Goal: Contribute content: Contribute content

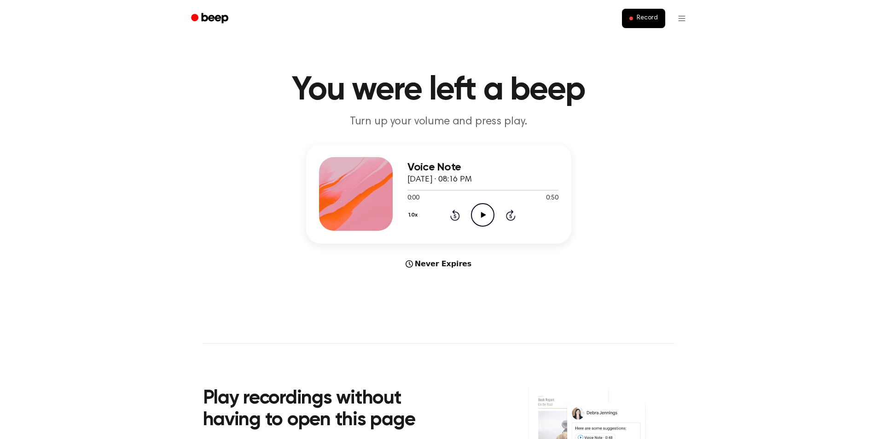
click at [490, 221] on icon "Play Audio" at bounding box center [482, 214] width 23 height 23
click at [479, 216] on icon "Play Audio" at bounding box center [482, 214] width 23 height 23
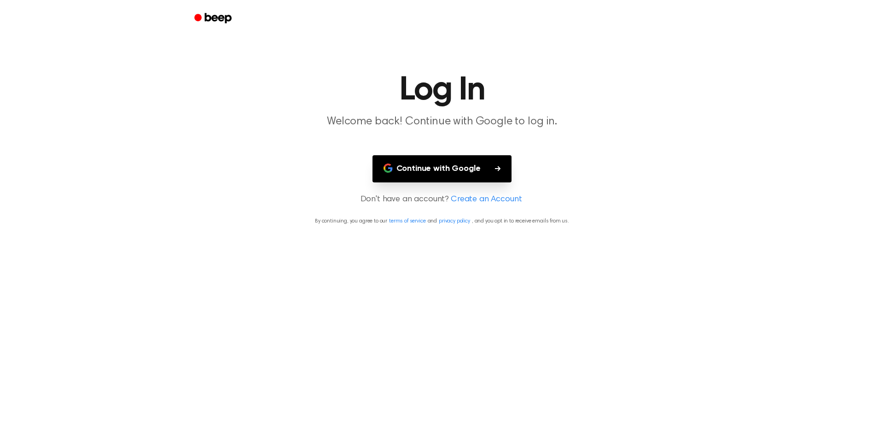
click at [453, 172] on button "Continue with Google" at bounding box center [441, 168] width 139 height 27
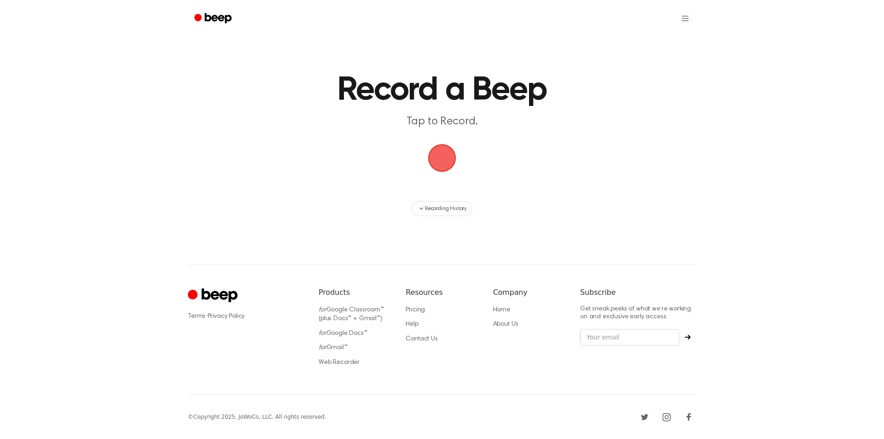
click at [437, 148] on span "button" at bounding box center [441, 157] width 31 height 31
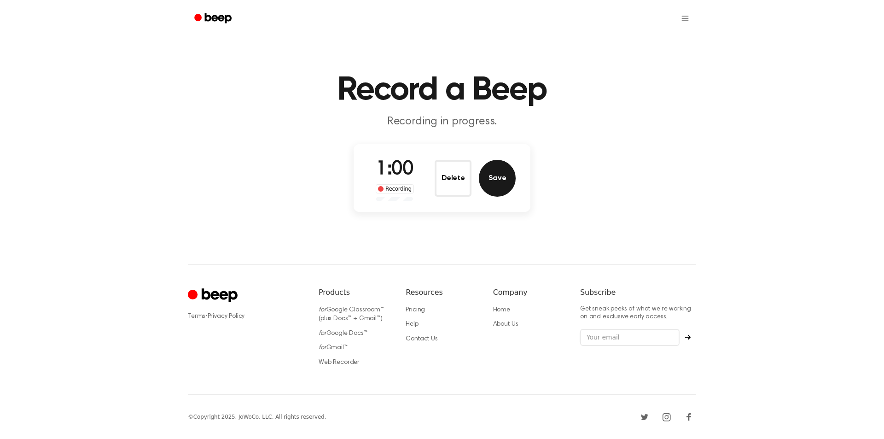
click at [500, 186] on button "Save" at bounding box center [497, 178] width 37 height 37
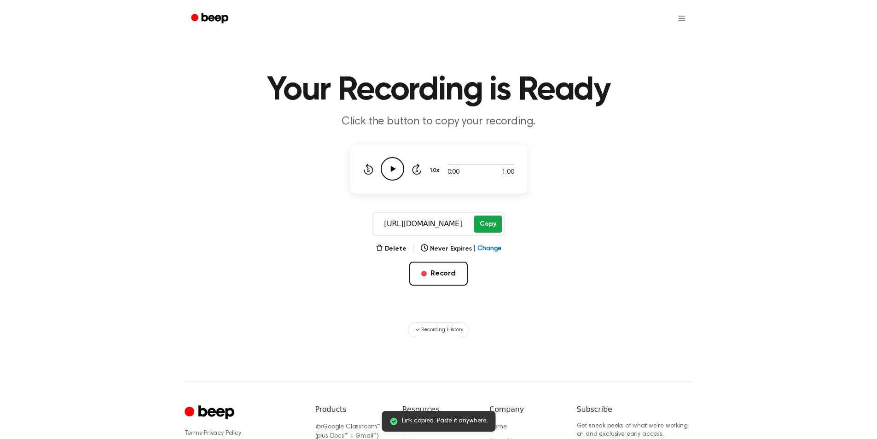
click at [488, 224] on button "Copy" at bounding box center [487, 223] width 27 height 17
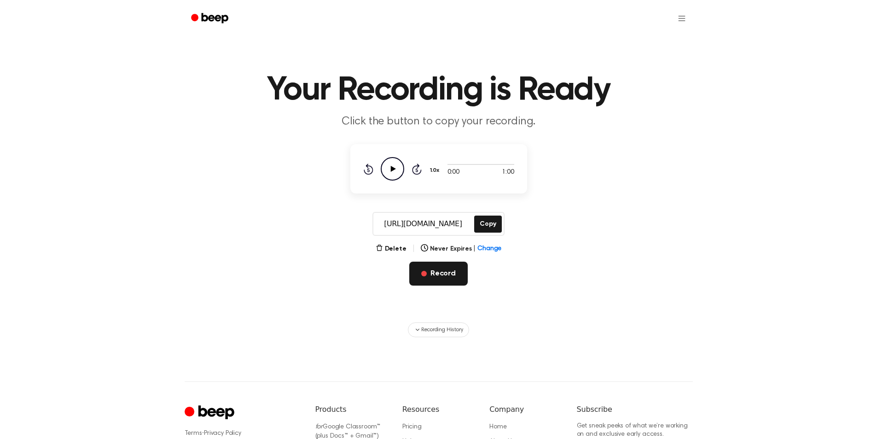
drag, startPoint x: 446, startPoint y: 273, endPoint x: 440, endPoint y: 267, distance: 9.4
click at [446, 274] on button "Record" at bounding box center [438, 273] width 58 height 24
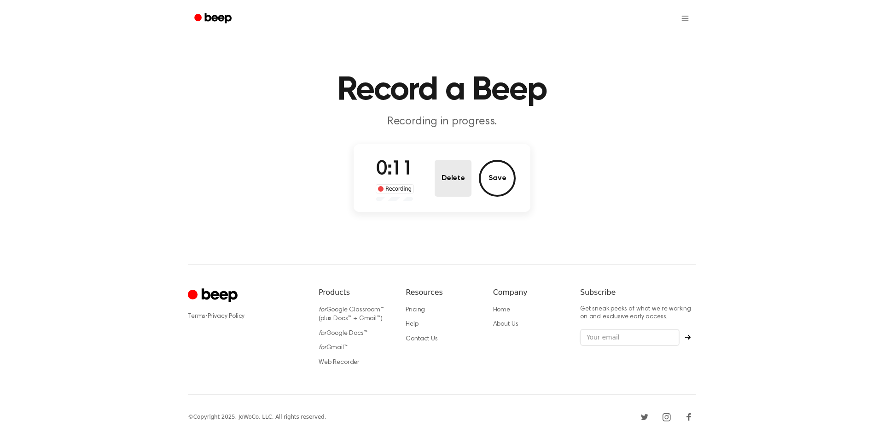
click at [435, 176] on button "Delete" at bounding box center [453, 178] width 37 height 37
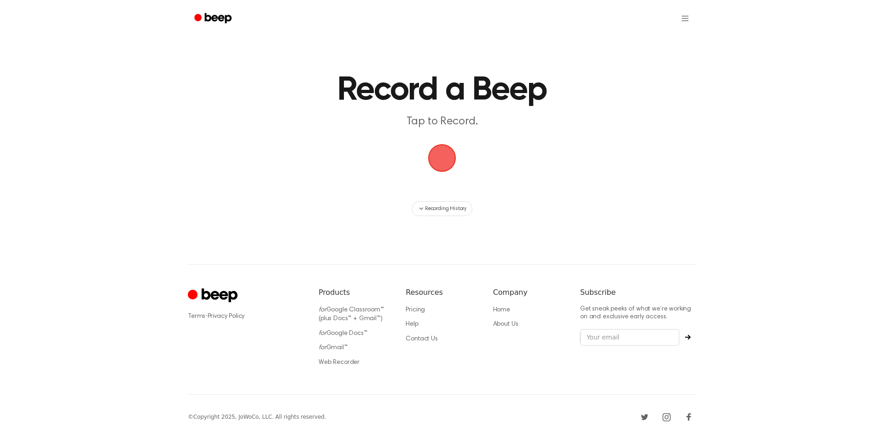
click at [447, 161] on span "button" at bounding box center [442, 158] width 26 height 26
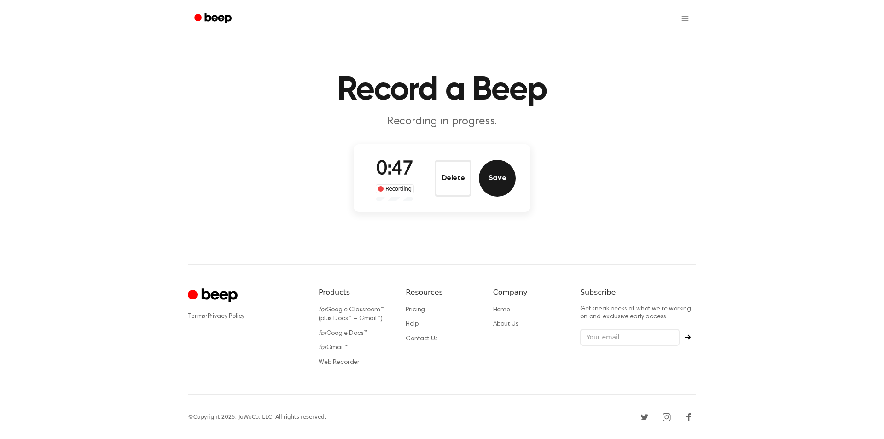
click at [505, 189] on button "Save" at bounding box center [497, 178] width 37 height 37
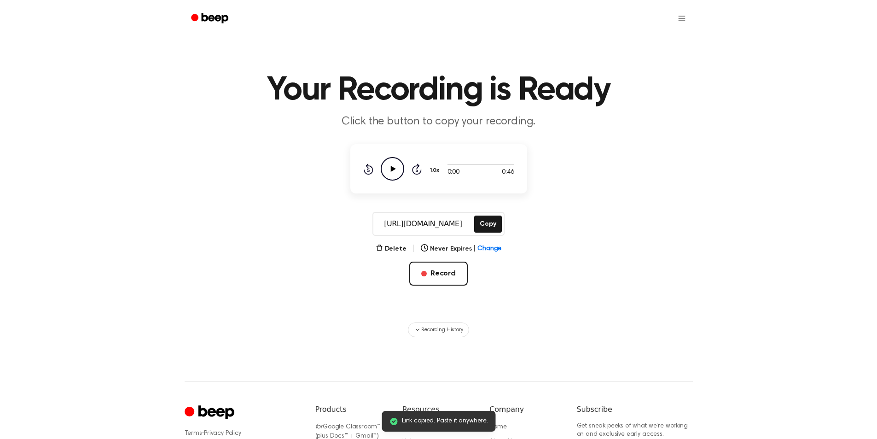
click at [486, 206] on main "Link copied. Paste it anywhere. Your Recording is Ready Click the button to cop…" at bounding box center [438, 168] width 877 height 337
click at [487, 223] on button "Copy" at bounding box center [487, 223] width 27 height 17
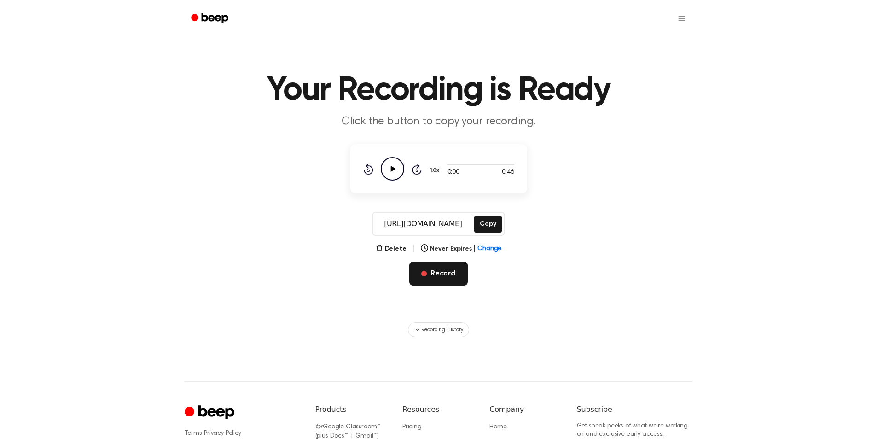
drag, startPoint x: 450, startPoint y: 276, endPoint x: 387, endPoint y: 219, distance: 84.7
click at [448, 277] on button "Record" at bounding box center [438, 273] width 58 height 24
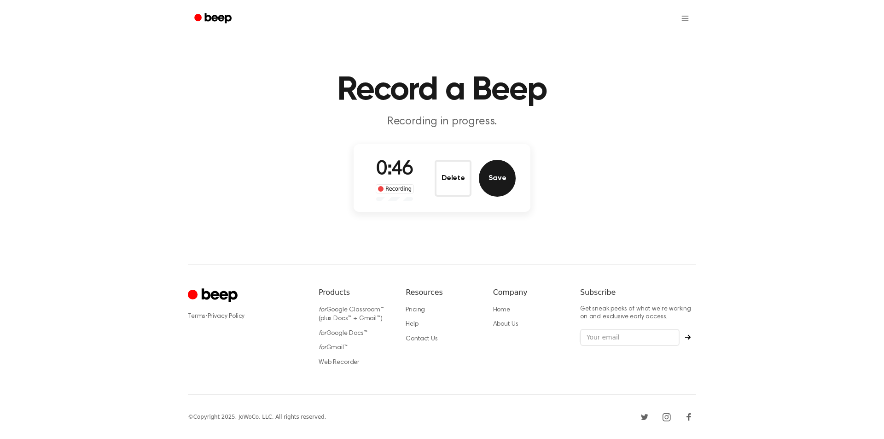
click at [494, 177] on button "Save" at bounding box center [497, 178] width 37 height 37
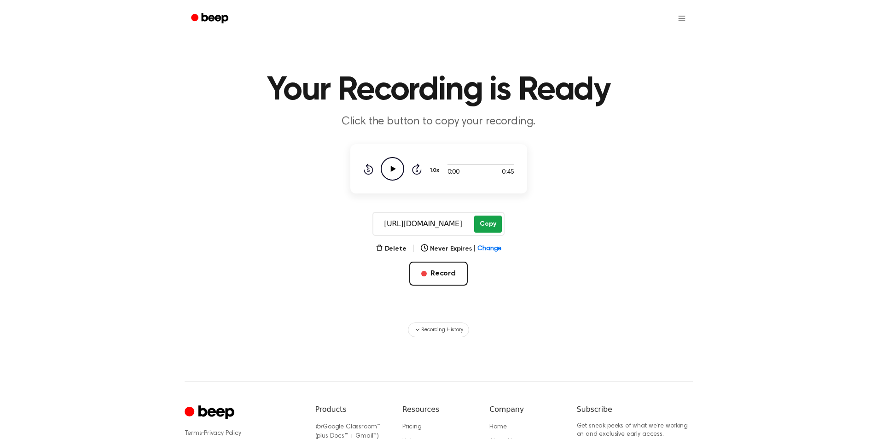
click at [486, 223] on button "Copy" at bounding box center [487, 223] width 27 height 17
click at [435, 276] on button "Record" at bounding box center [438, 273] width 58 height 24
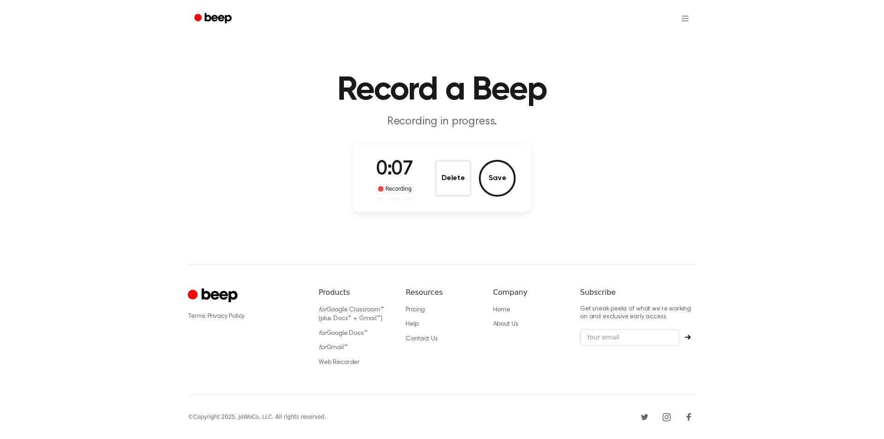
click at [453, 174] on button "Delete" at bounding box center [453, 178] width 37 height 37
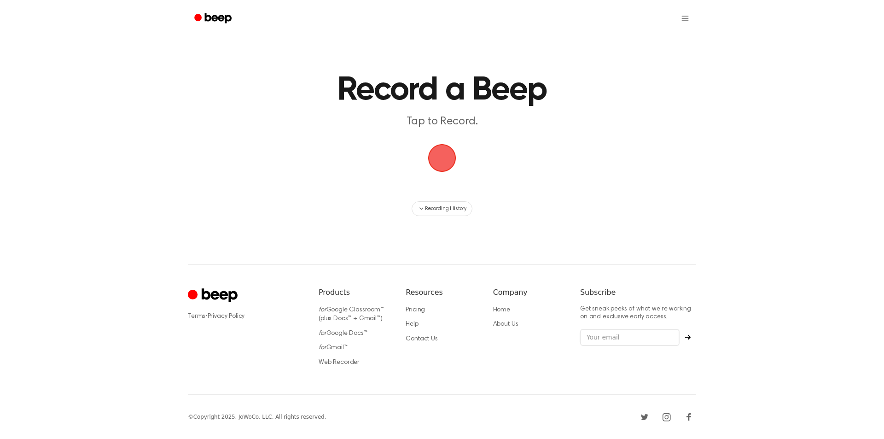
click at [441, 163] on span "button" at bounding box center [442, 158] width 28 height 28
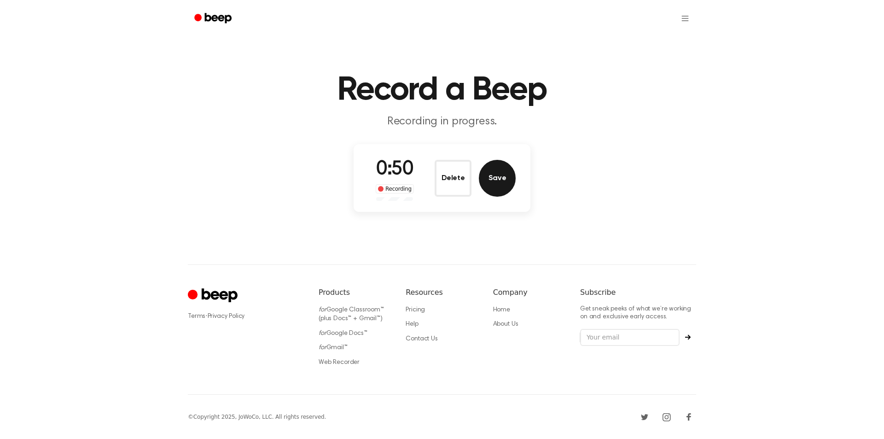
click at [495, 179] on button "Save" at bounding box center [497, 178] width 37 height 37
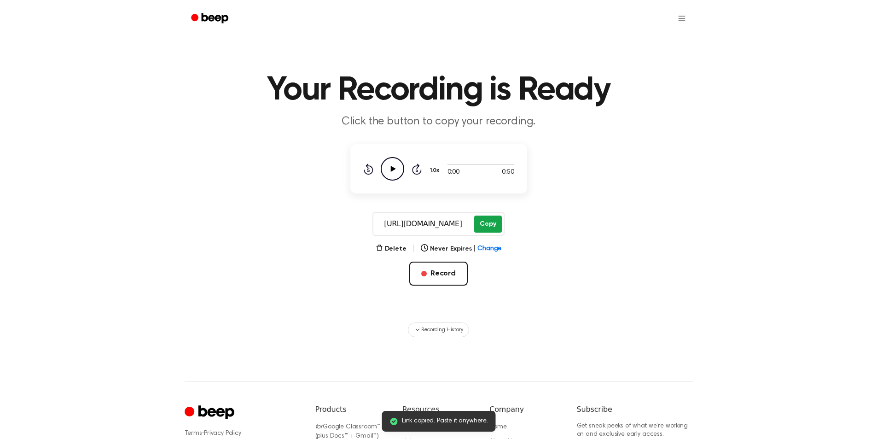
click at [490, 223] on button "Copy" at bounding box center [487, 223] width 27 height 17
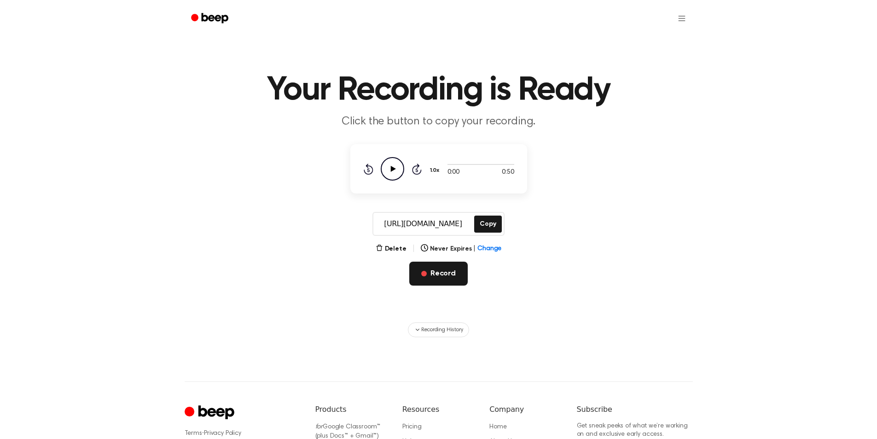
click at [440, 283] on button "Record" at bounding box center [438, 273] width 58 height 24
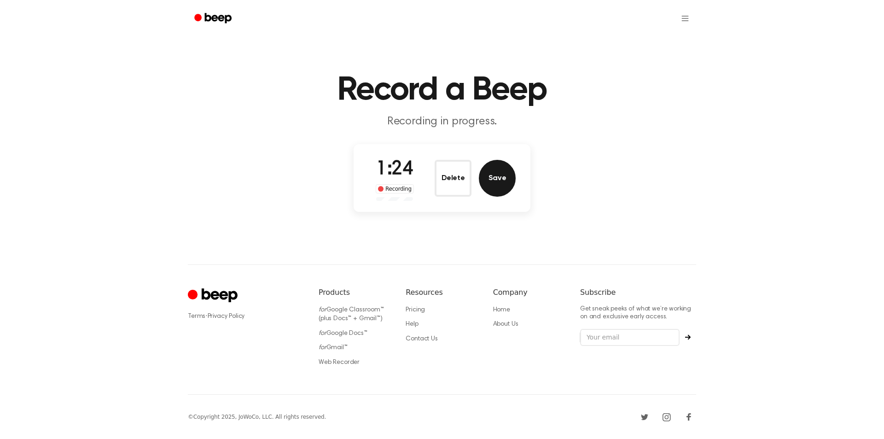
click at [501, 177] on button "Save" at bounding box center [497, 178] width 37 height 37
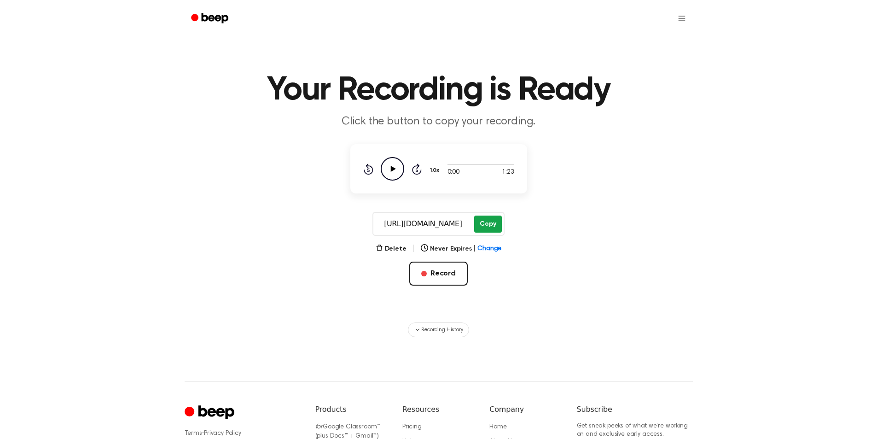
click at [486, 221] on button "Copy" at bounding box center [487, 223] width 27 height 17
click at [454, 272] on button "Record" at bounding box center [438, 273] width 58 height 24
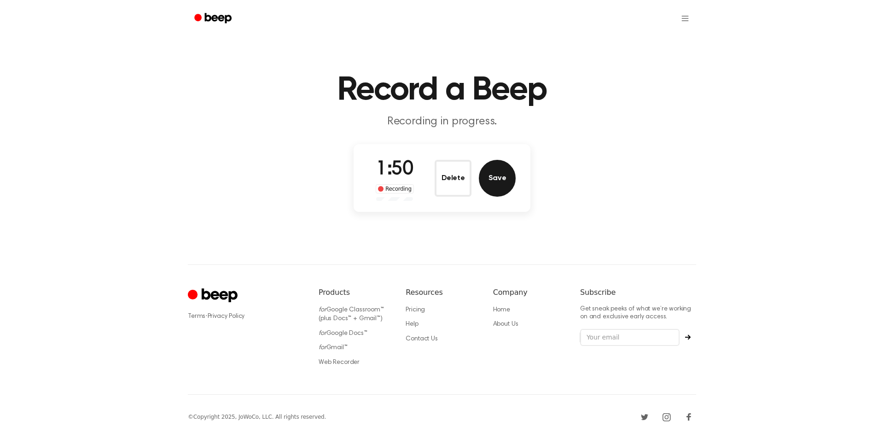
click at [510, 186] on button "Save" at bounding box center [497, 178] width 37 height 37
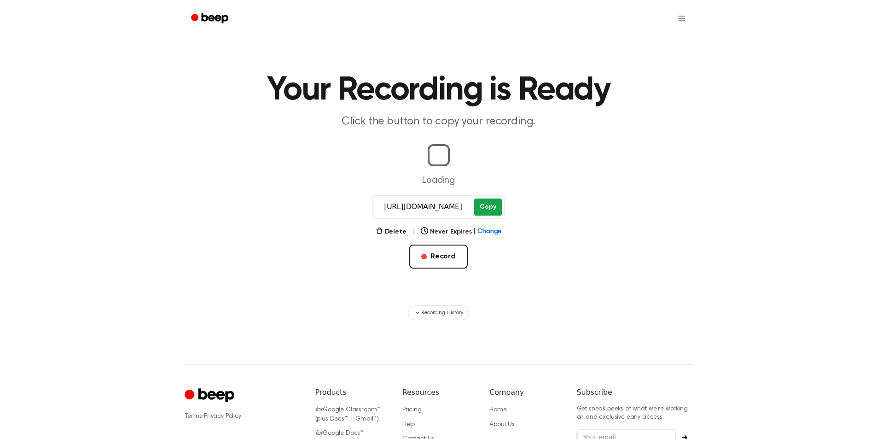
click at [487, 209] on button "Copy" at bounding box center [487, 206] width 27 height 17
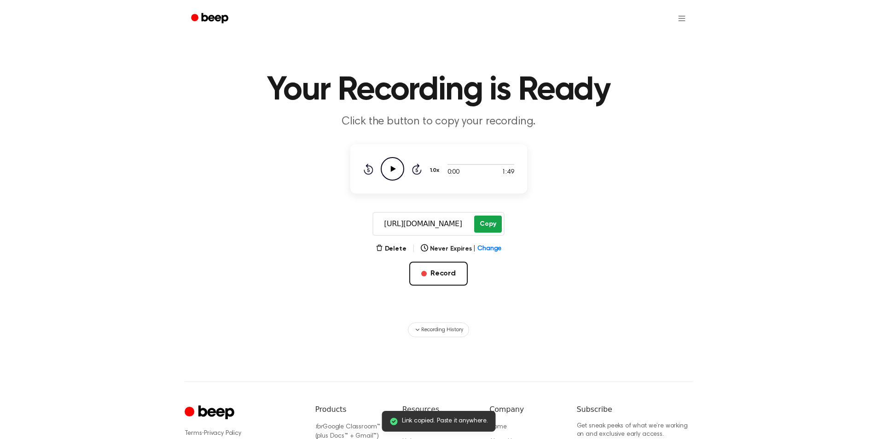
click at [488, 227] on button "Copy" at bounding box center [487, 223] width 27 height 17
click at [493, 231] on button "Copy" at bounding box center [487, 223] width 27 height 17
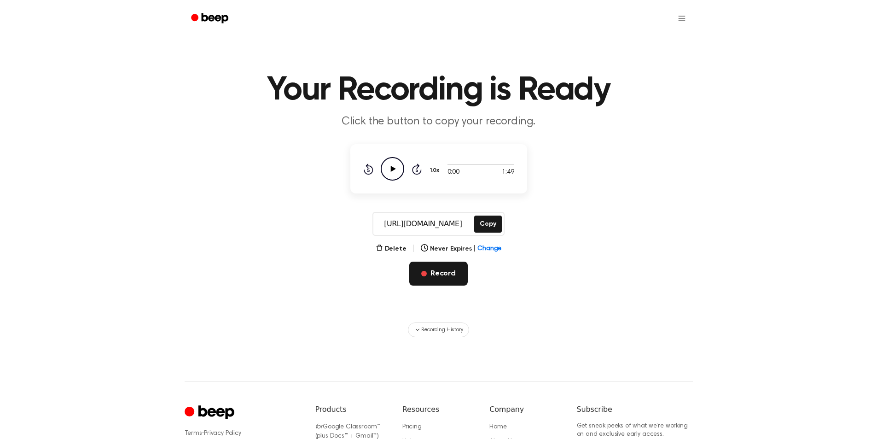
click at [445, 276] on button "Record" at bounding box center [438, 273] width 58 height 24
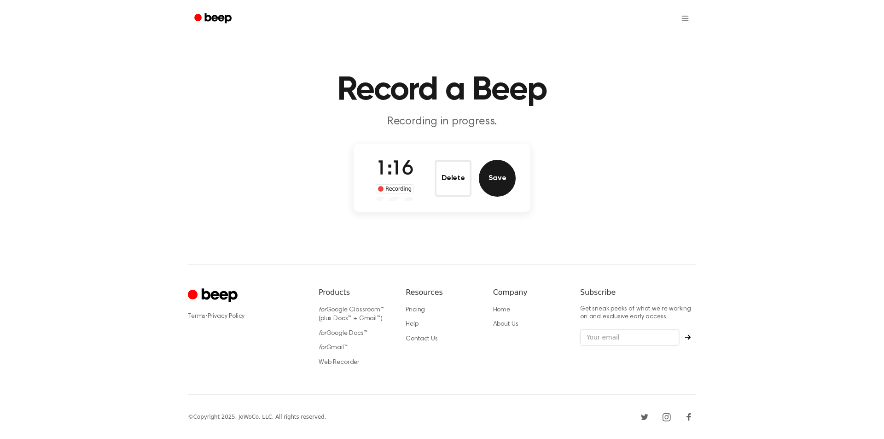
click at [491, 191] on button "Save" at bounding box center [497, 178] width 37 height 37
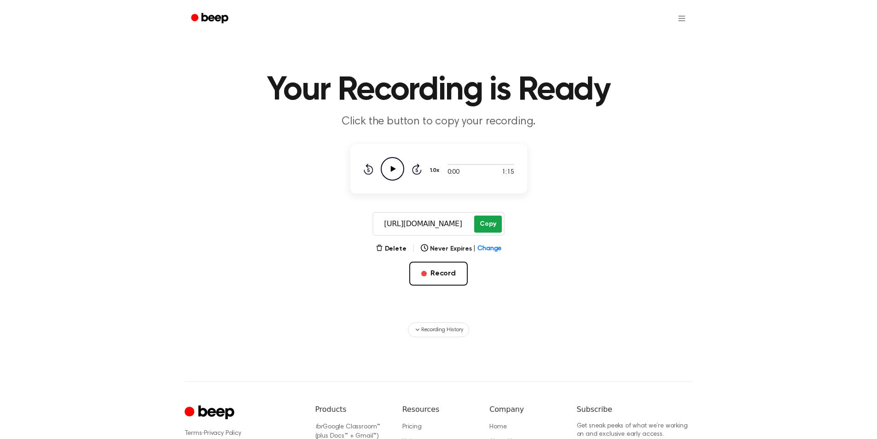
click at [494, 206] on main "Your Recording is Ready Click the button to copy your recording. 0:00 1:15 1.0x…" at bounding box center [438, 168] width 877 height 337
click at [488, 222] on button "Copy" at bounding box center [487, 223] width 27 height 17
click at [482, 225] on button "Copy" at bounding box center [487, 223] width 27 height 17
click at [437, 276] on button "Record" at bounding box center [438, 273] width 58 height 24
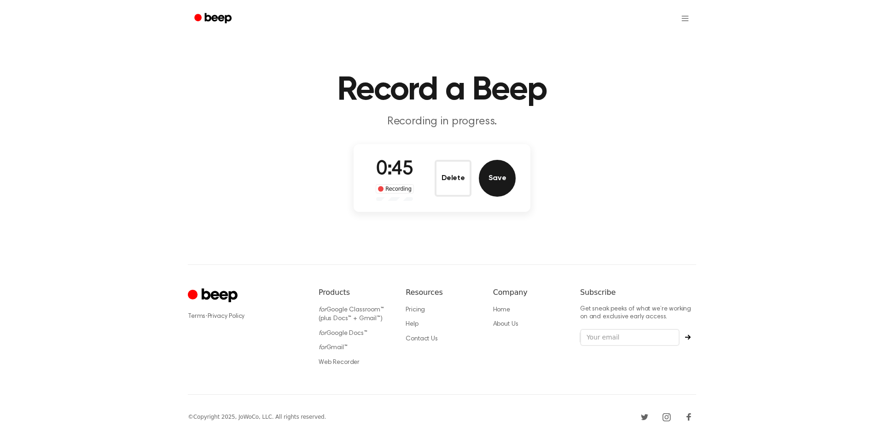
click at [504, 172] on button "Save" at bounding box center [497, 178] width 37 height 37
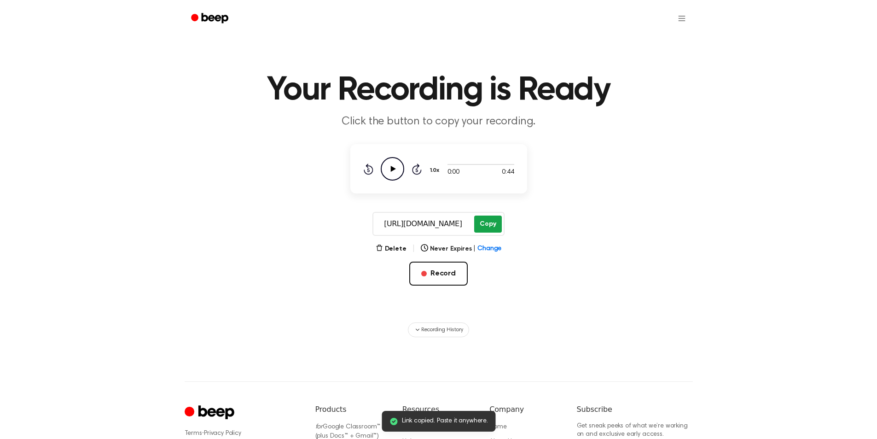
click at [484, 224] on button "Copy" at bounding box center [487, 223] width 27 height 17
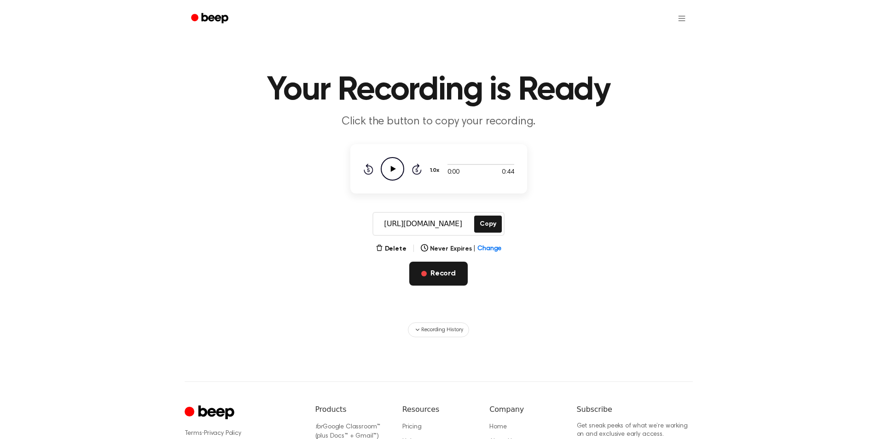
click at [435, 270] on button "Record" at bounding box center [438, 273] width 58 height 24
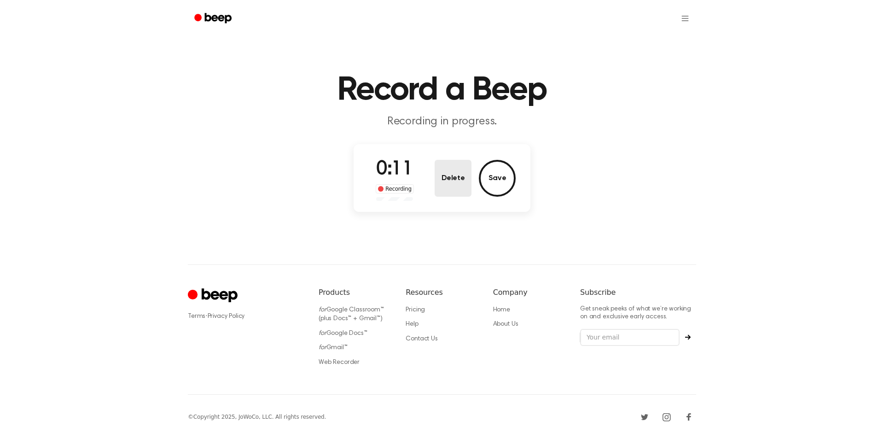
click at [443, 171] on button "Delete" at bounding box center [453, 178] width 37 height 37
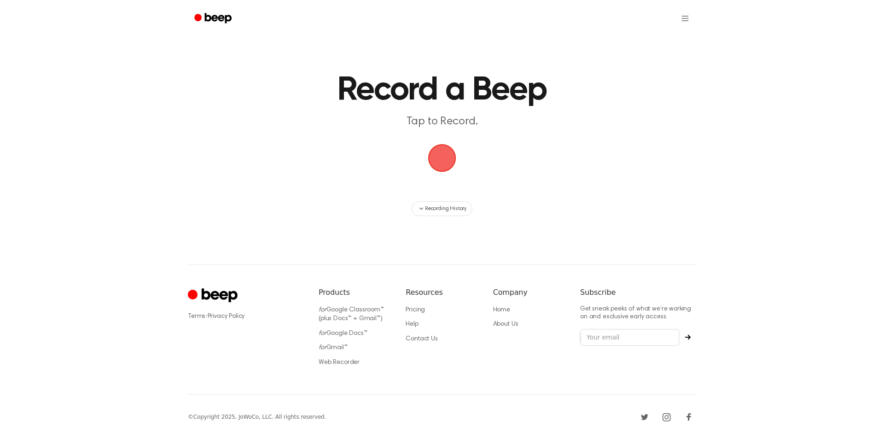
click at [440, 155] on span "button" at bounding box center [442, 158] width 28 height 28
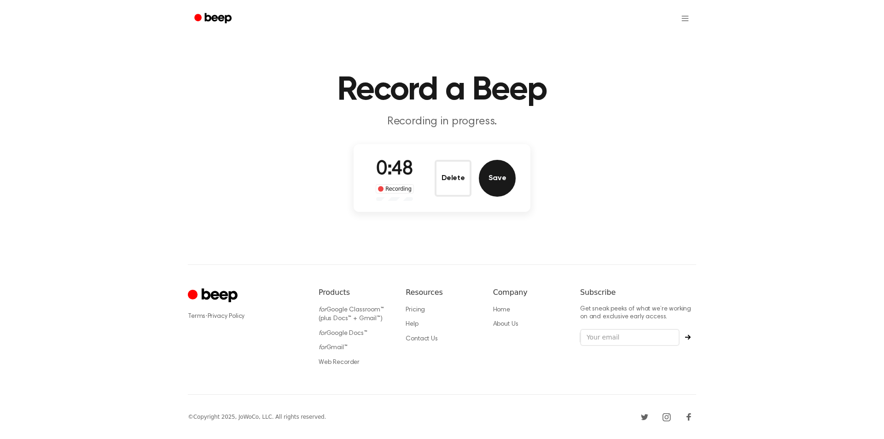
click at [495, 179] on button "Save" at bounding box center [497, 178] width 37 height 37
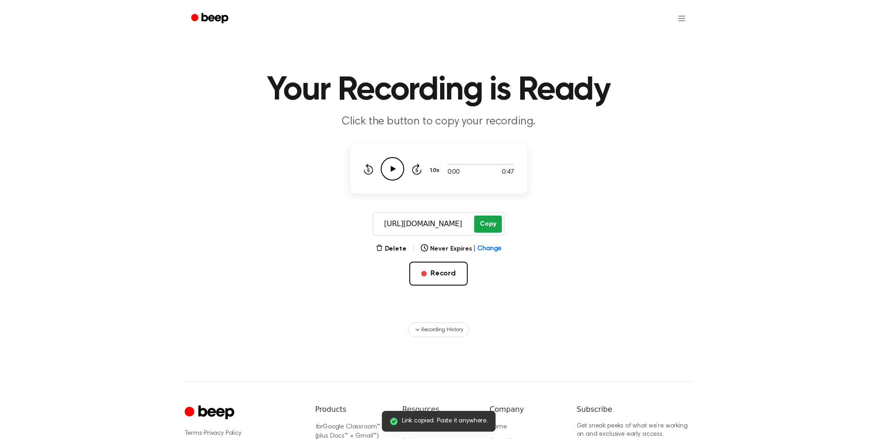
click at [490, 220] on button "Copy" at bounding box center [487, 223] width 27 height 17
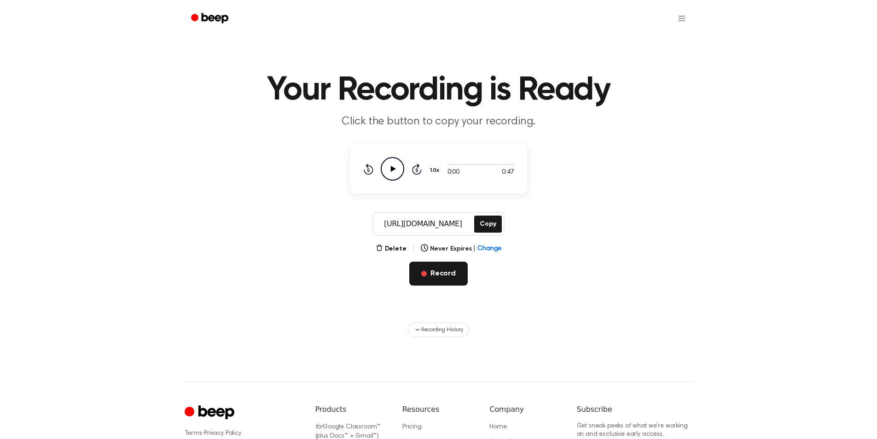
click at [440, 274] on button "Record" at bounding box center [438, 273] width 58 height 24
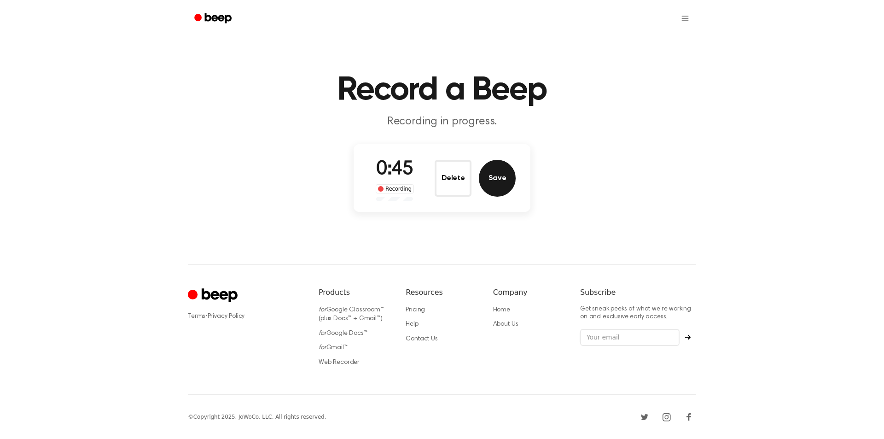
click at [490, 182] on button "Save" at bounding box center [497, 178] width 37 height 37
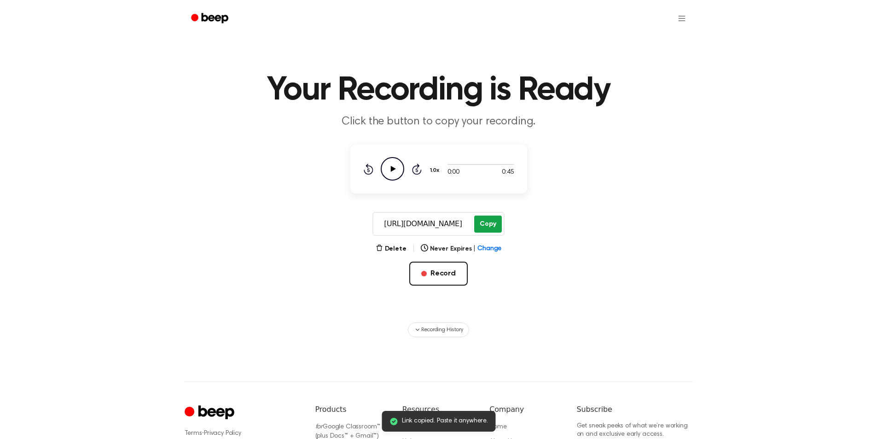
click at [485, 224] on button "Copy" at bounding box center [487, 223] width 27 height 17
